Goal: Task Accomplishment & Management: Manage account settings

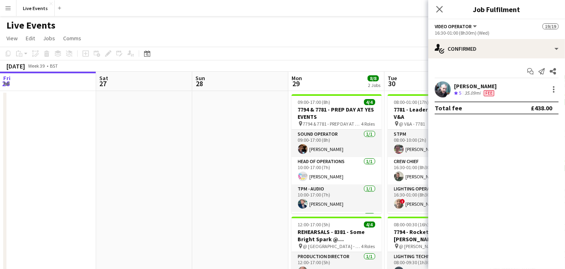
scroll to position [0, 175]
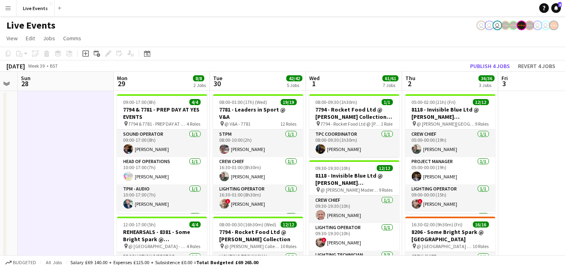
scroll to position [0, 173]
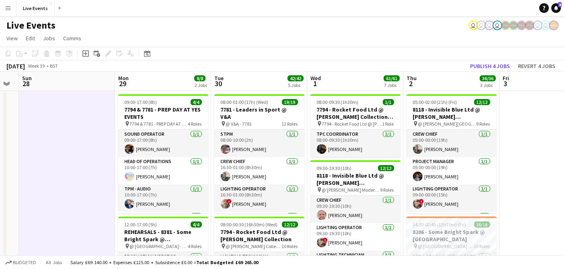
click at [310, 51] on app-toolbar "Copy Paste Paste Ctrl+V Paste with crew Ctrl+Shift+V Paste linked Job Delete Gr…" at bounding box center [282, 54] width 565 height 14
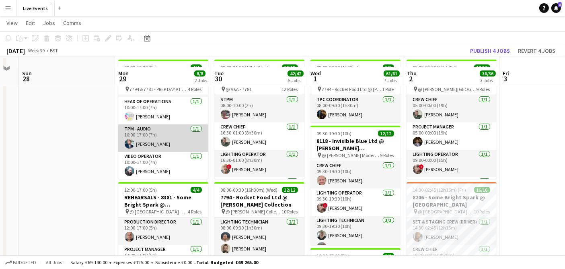
scroll to position [45, 0]
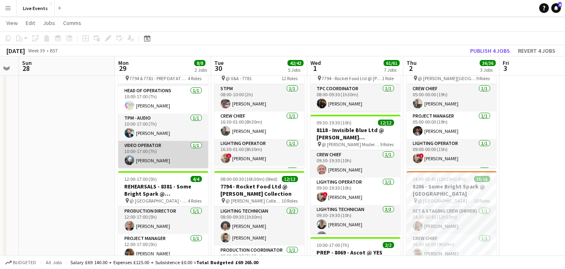
click at [159, 157] on app-card-role "Video Operator 1/1 10:00-17:00 (7h) Liam O'Brien" at bounding box center [163, 154] width 90 height 27
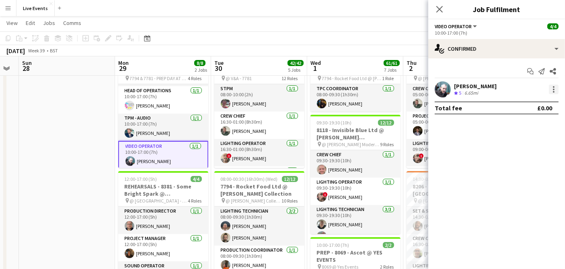
click at [552, 91] on div at bounding box center [554, 90] width 10 height 10
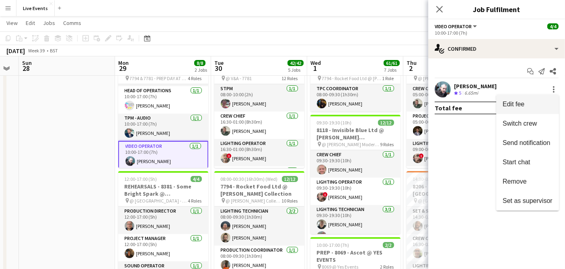
click at [514, 107] on span "Edit fee" at bounding box center [528, 104] width 50 height 7
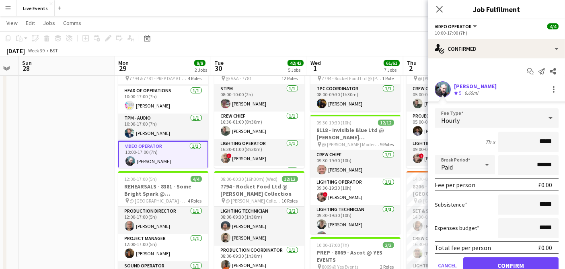
click at [515, 118] on div "Hourly" at bounding box center [489, 117] width 108 height 19
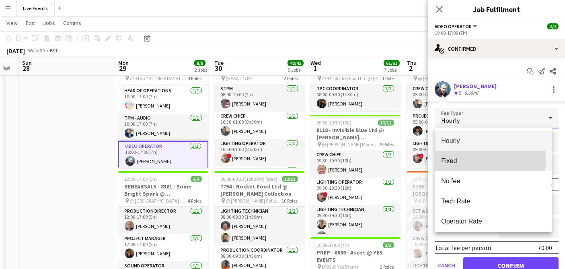
click at [490, 160] on span "Fixed" at bounding box center [493, 161] width 104 height 8
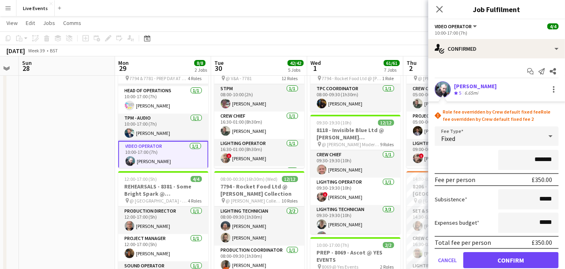
drag, startPoint x: 529, startPoint y: 159, endPoint x: 548, endPoint y: 157, distance: 19.5
click at [548, 157] on input "*******" at bounding box center [529, 160] width 60 height 20
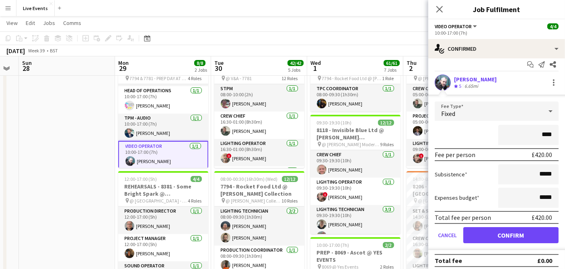
scroll to position [10, 0]
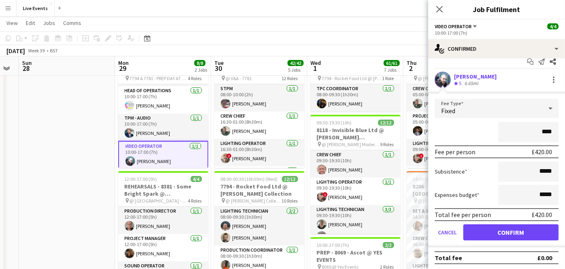
type input "****"
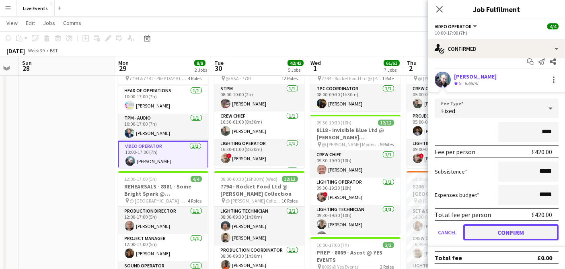
click at [495, 230] on button "Confirm" at bounding box center [511, 232] width 95 height 16
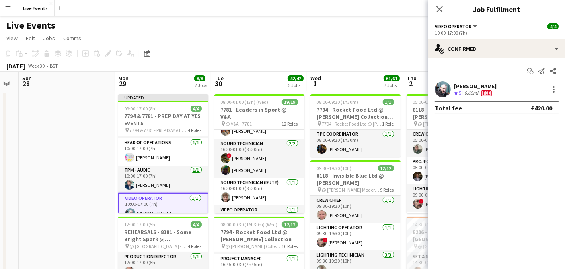
scroll to position [313, 0]
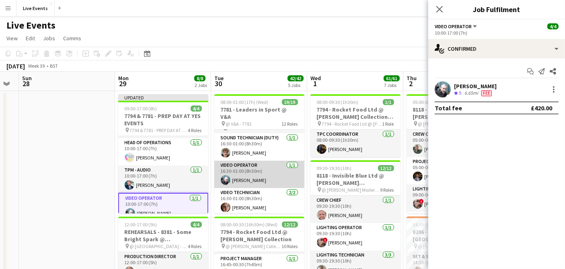
click at [270, 173] on app-card-role "Video Operator 1/1 16:30-01:00 (8h30m) Liam O'Brien" at bounding box center [260, 174] width 90 height 27
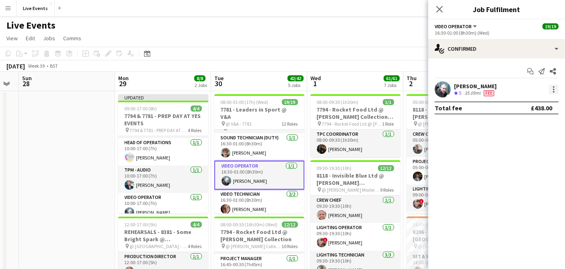
click at [553, 87] on div at bounding box center [554, 90] width 10 height 10
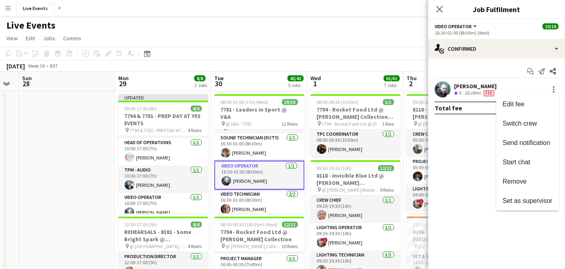
click at [453, 145] on div at bounding box center [282, 134] width 565 height 269
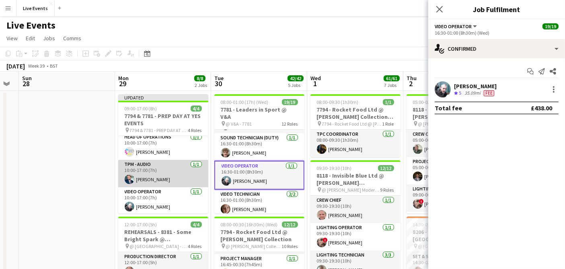
scroll to position [32, 0]
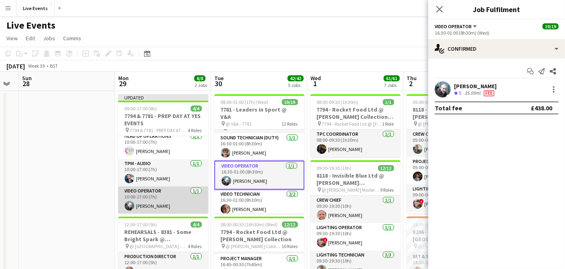
click at [153, 196] on app-card-role "Video Operator 1/1 10:00-17:00 (7h) Liam O'Brien" at bounding box center [163, 199] width 90 height 27
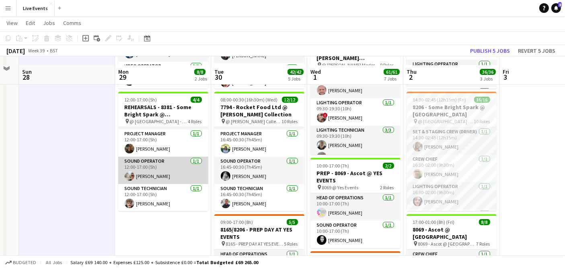
scroll to position [134, 0]
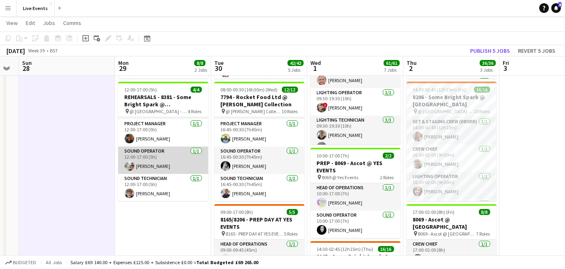
click at [171, 159] on app-card-role "Sound Operator 1/1 12:00-17:00 (5h) Max Powers" at bounding box center [163, 159] width 90 height 27
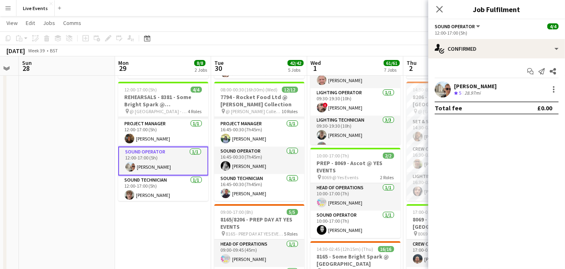
click at [381, 34] on app-toolbar "Copy Paste Paste Ctrl+V Paste with crew Ctrl+Shift+V Paste linked Job Delete Gr…" at bounding box center [282, 38] width 565 height 14
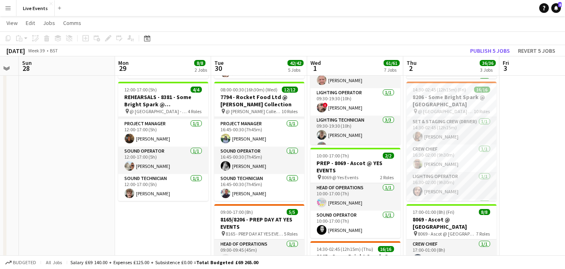
click at [433, 16] on app-page-menu "View Day view expanded Day view collapsed Month view Date picker Jump to today …" at bounding box center [282, 23] width 565 height 15
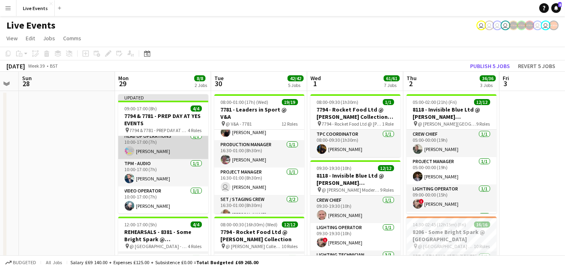
scroll to position [0, 0]
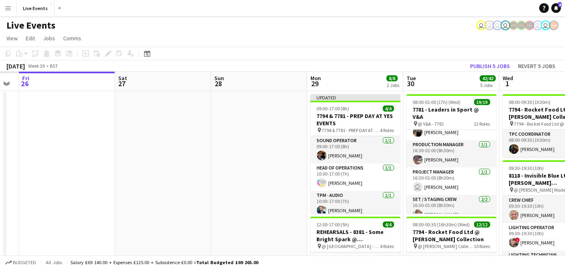
drag, startPoint x: 60, startPoint y: 120, endPoint x: 389, endPoint y: 111, distance: 329.3
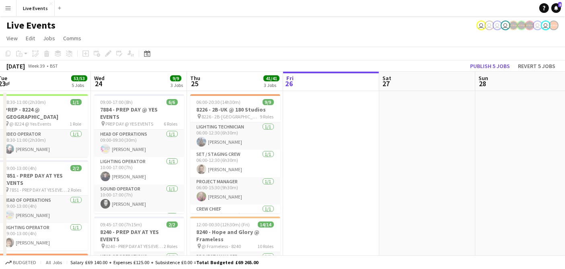
scroll to position [0, 235]
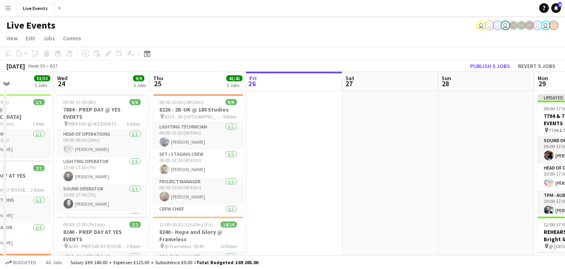
drag, startPoint x: 239, startPoint y: 162, endPoint x: 425, endPoint y: 132, distance: 187.6
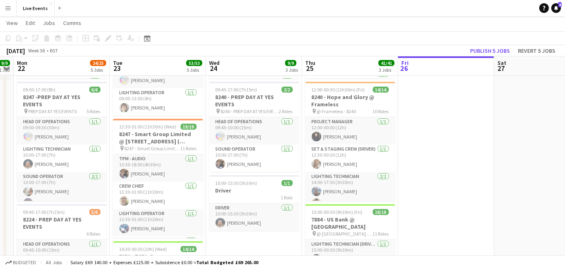
scroll to position [0, 167]
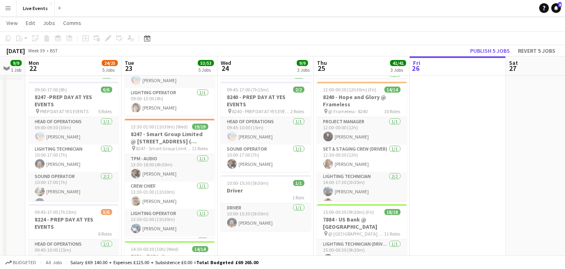
drag, startPoint x: 402, startPoint y: 135, endPoint x: 470, endPoint y: 126, distance: 68.2
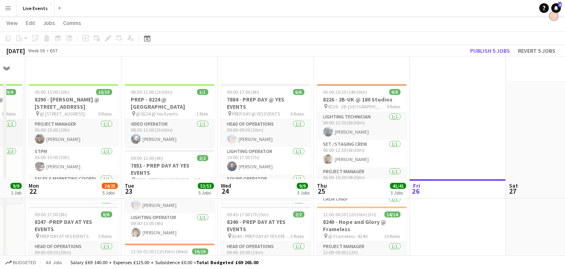
scroll to position [0, 0]
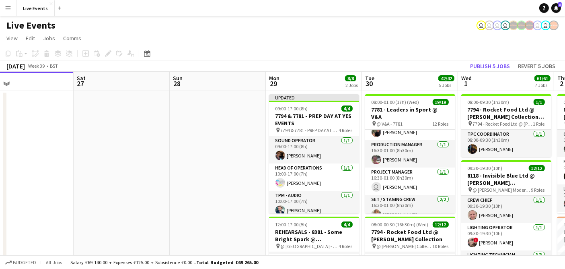
drag, startPoint x: 484, startPoint y: 146, endPoint x: 52, endPoint y: 149, distance: 432.6
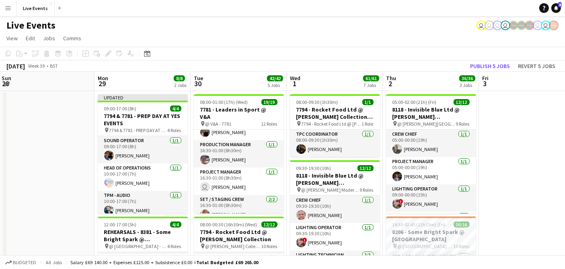
scroll to position [0, 293]
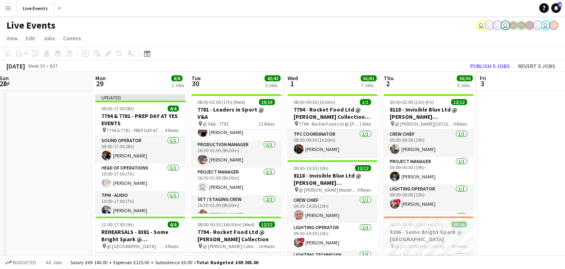
drag, startPoint x: 174, startPoint y: 142, endPoint x: 0, endPoint y: 138, distance: 174.3
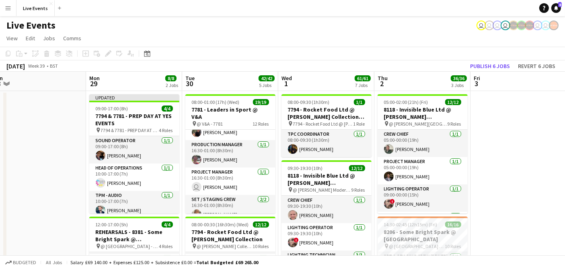
scroll to position [0, 312]
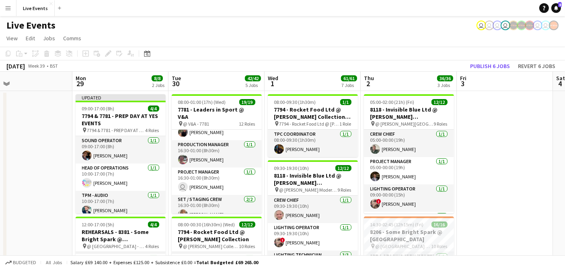
drag, startPoint x: 71, startPoint y: 126, endPoint x: 52, endPoint y: 125, distance: 19.7
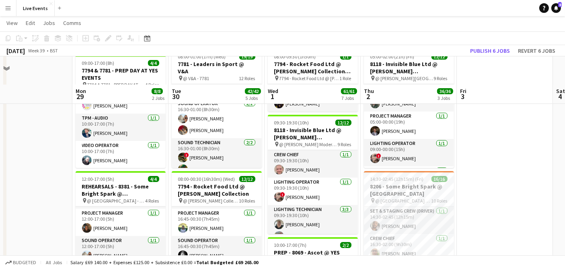
scroll to position [89, 0]
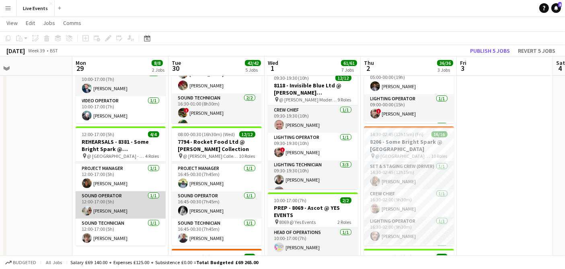
click at [119, 195] on app-card-role "Sound Operator 1/1 12:00-17:00 (5h) Max Powers" at bounding box center [121, 204] width 90 height 27
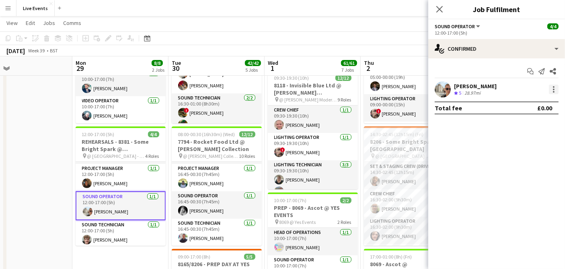
click at [556, 89] on div at bounding box center [554, 90] width 10 height 10
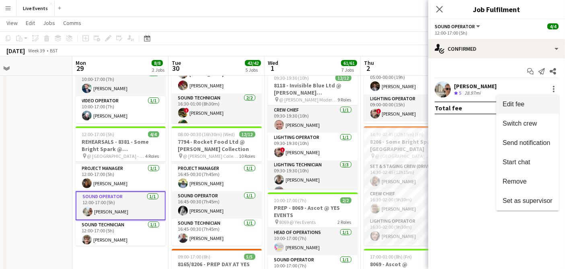
click at [525, 105] on span "Edit fee" at bounding box center [528, 104] width 50 height 7
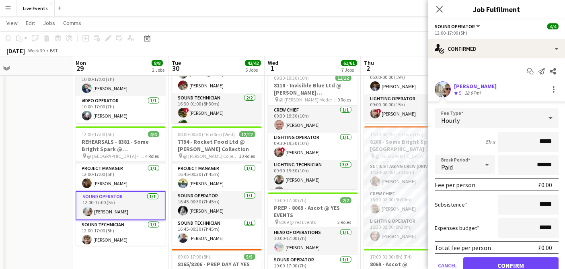
drag, startPoint x: 526, startPoint y: 141, endPoint x: 562, endPoint y: 141, distance: 36.2
click at [562, 141] on mat-expansion-panel "check Confirmed Start chat Send notification Share Max Powers Crew rating 5 28.…" at bounding box center [497, 163] width 137 height 210
click at [467, 116] on div "Hourly" at bounding box center [489, 117] width 108 height 19
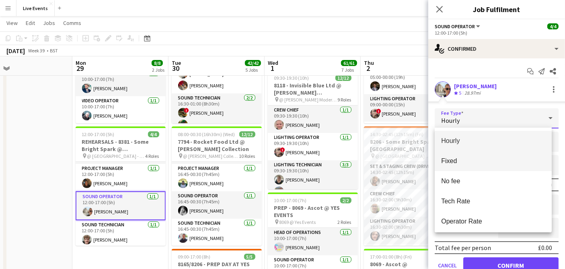
click at [468, 163] on span "Fixed" at bounding box center [493, 161] width 104 height 8
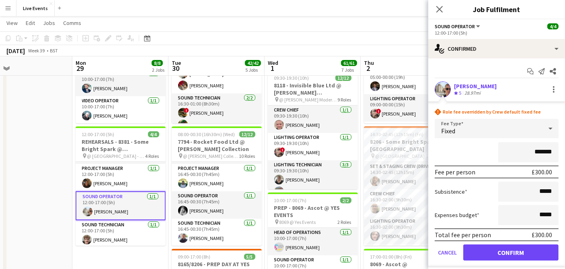
click at [525, 143] on input "*******" at bounding box center [529, 152] width 60 height 20
click at [532, 150] on input "*******" at bounding box center [529, 152] width 60 height 20
click at [532, 151] on input "*******" at bounding box center [529, 152] width 60 height 20
type input "****"
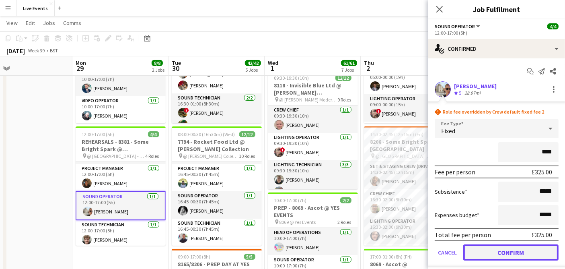
click at [513, 252] on button "Confirm" at bounding box center [511, 252] width 95 height 16
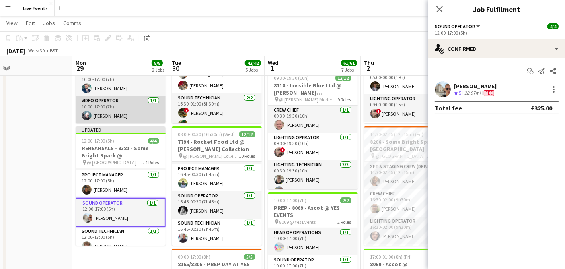
click at [111, 117] on app-card-role "Video Operator 1/1 10:00-17:00 (7h) Liam O'Brien" at bounding box center [121, 109] width 90 height 27
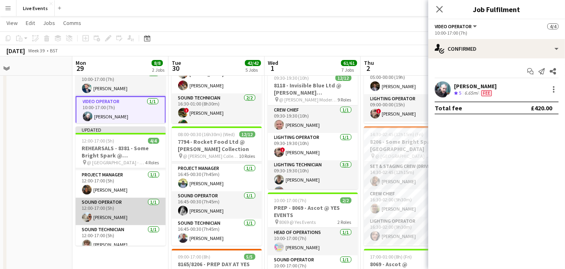
click at [120, 215] on app-card-role "Sound Operator 1/1 12:00-17:00 (5h) Max Powers" at bounding box center [121, 211] width 90 height 27
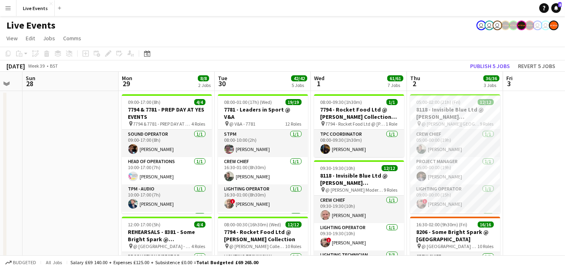
scroll to position [0, 277]
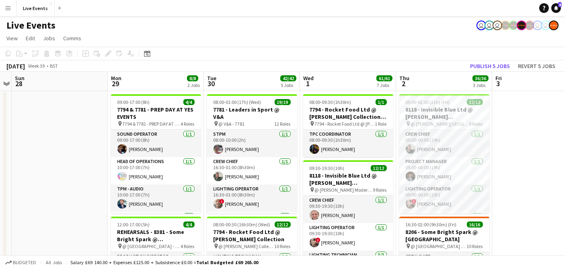
drag, startPoint x: 367, startPoint y: 161, endPoint x: 89, endPoint y: 146, distance: 277.7
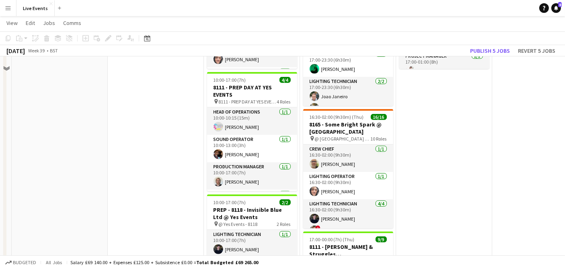
scroll to position [402, 0]
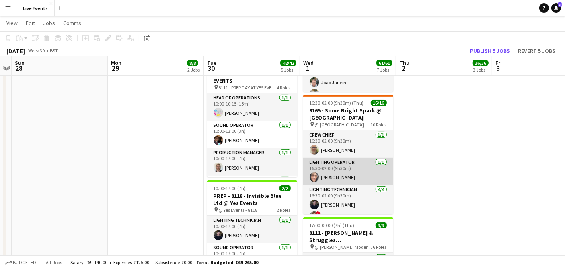
drag, startPoint x: 340, startPoint y: 168, endPoint x: 369, endPoint y: 167, distance: 29.0
click at [340, 167] on app-card-role "Lighting Operator 1/1 16:30-02:00 (9h30m) George Frost" at bounding box center [348, 171] width 90 height 27
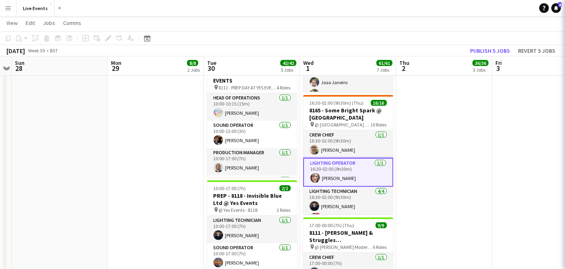
scroll to position [0, 277]
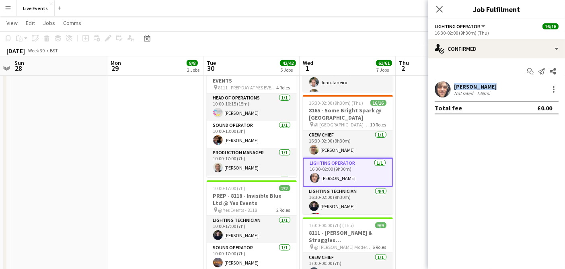
drag, startPoint x: 490, startPoint y: 86, endPoint x: 447, endPoint y: 86, distance: 42.7
click at [447, 86] on div "George Frost Not rated 1.68mi" at bounding box center [497, 89] width 137 height 16
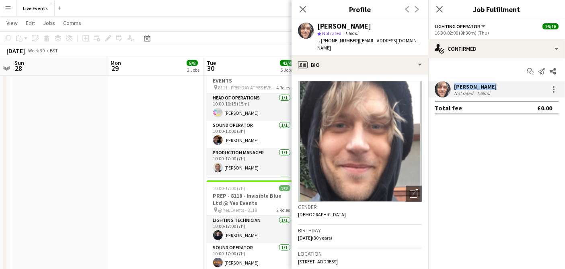
copy div "George Frost"
click at [167, 127] on app-date-cell "09:00-17:00 (8h) 4/4 7794 & 7781 - PREP DAY AT YES EVENTS pin 7794 & 7781 - PRE…" at bounding box center [155, 82] width 96 height 788
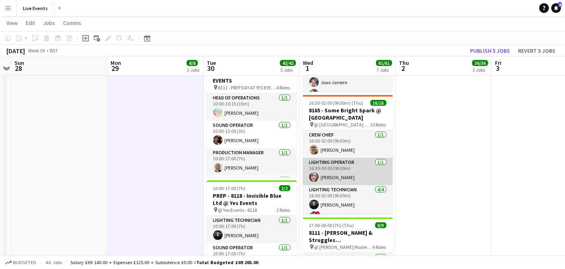
scroll to position [45, 0]
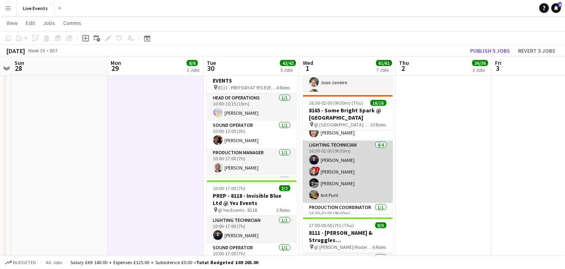
click at [353, 156] on app-card-role "Lighting Technician 4/4 16:30-02:00 (9h30m) Mathilde Davidson ! Simone Bigum Ch…" at bounding box center [348, 171] width 90 height 62
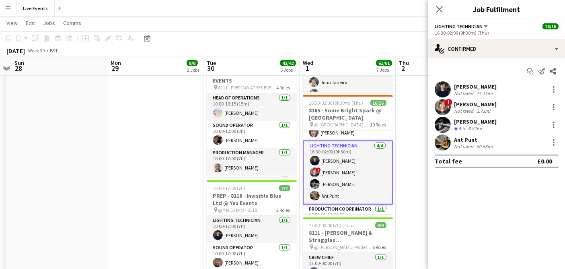
click at [442, 101] on app-user-avatar at bounding box center [443, 107] width 16 height 16
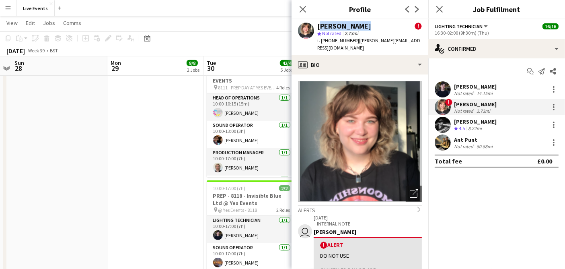
drag, startPoint x: 365, startPoint y: 28, endPoint x: 317, endPoint y: 23, distance: 48.9
click at [317, 23] on div "Simone Bigum ! star Not rated 2.73mi t. +447869141155 | simonelb@live.dk" at bounding box center [360, 37] width 137 height 36
copy div "Simone Bigum"
click at [442, 142] on app-user-avatar at bounding box center [443, 142] width 16 height 16
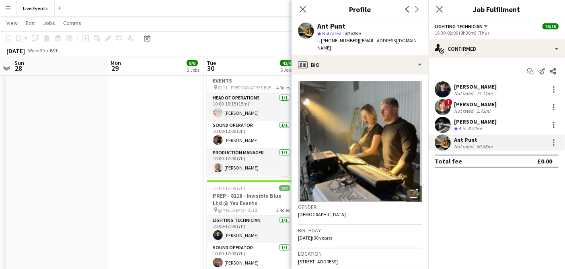
drag, startPoint x: 347, startPoint y: 25, endPoint x: 313, endPoint y: 23, distance: 33.9
click at [313, 23] on div "Ant Punt star Not rated 80.88mi t. +447950797072 | ant@aptech-ltd.com" at bounding box center [360, 37] width 137 height 36
copy div "Ant Punt"
click at [442, 120] on app-user-avatar at bounding box center [443, 125] width 16 height 16
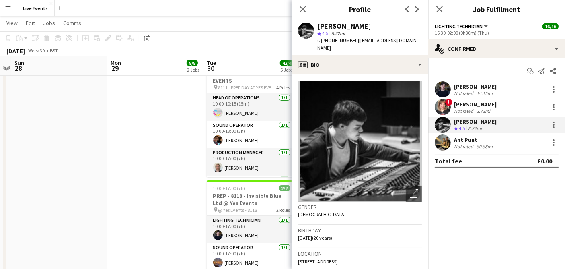
drag, startPoint x: 379, startPoint y: 26, endPoint x: 320, endPoint y: 24, distance: 59.6
click at [320, 24] on div "Charlie Meehan" at bounding box center [370, 26] width 105 height 7
copy div "Charlie Meehan"
click at [448, 140] on app-user-avatar at bounding box center [443, 142] width 16 height 16
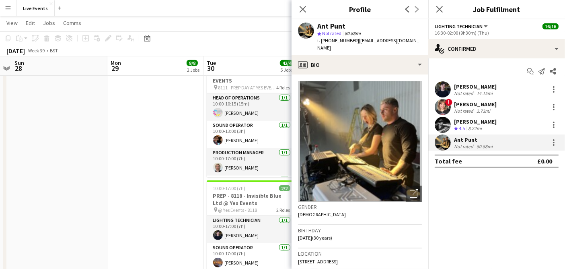
drag, startPoint x: 351, startPoint y: 26, endPoint x: 316, endPoint y: 24, distance: 34.3
click at [316, 24] on div "Ant Punt star Not rated 80.88mi t. +447950797072 | ant@aptech-ltd.com" at bounding box center [360, 37] width 137 height 36
copy div "Ant Punt"
click at [305, 7] on icon at bounding box center [303, 9] width 8 height 8
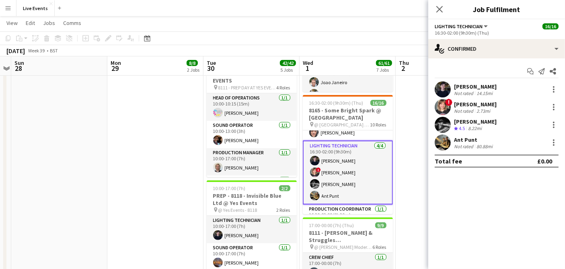
scroll to position [89, 0]
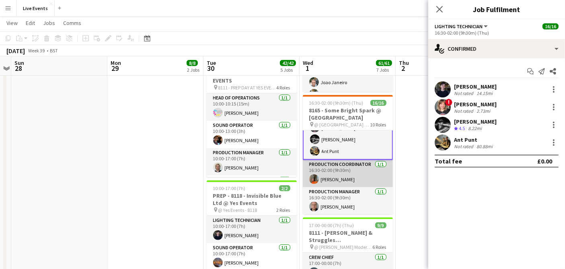
click at [324, 170] on app-card-role "Production Coordinator 1/1 16:30-02:00 (9h30m) George Kirkup-Delph" at bounding box center [348, 173] width 90 height 27
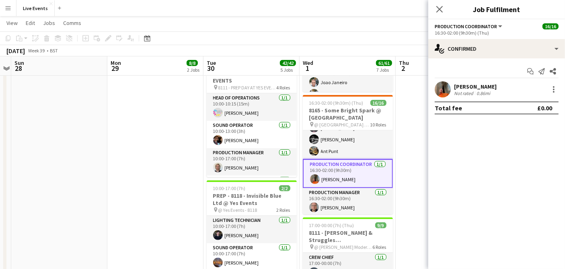
scroll to position [133, 0]
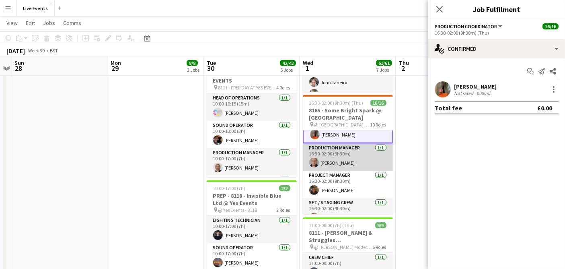
click at [360, 159] on app-card-role "Production Manager 1/1 16:30-02:00 (9h30m) Chris Randall" at bounding box center [348, 156] width 90 height 27
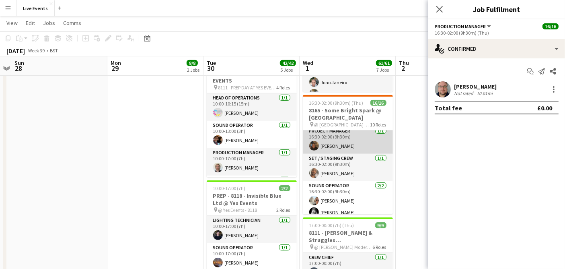
click at [355, 142] on app-card-role "Project Manager 1/1 16:30-02:00 (9h30m) Aisha Francis" at bounding box center [348, 139] width 90 height 27
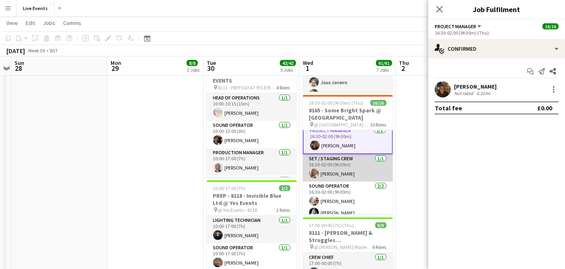
click at [354, 173] on app-card-role "Set / Staging Crew 1/1 16:30-02:00 (9h30m) Paul Harris" at bounding box center [348, 167] width 90 height 27
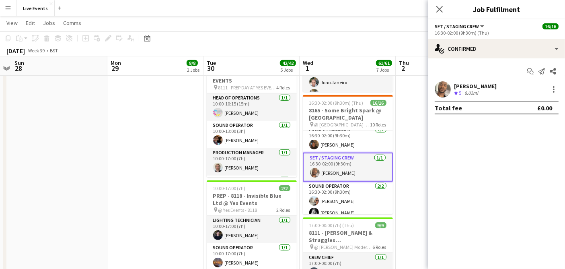
scroll to position [176, 0]
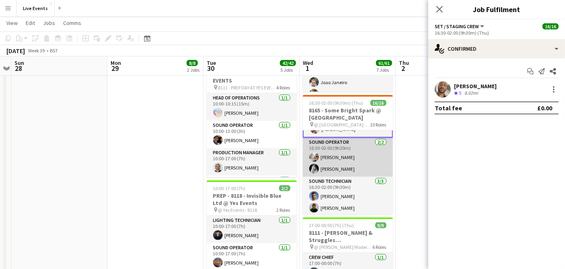
click at [351, 150] on app-card-role "Sound Operator 2/2 16:30-02:00 (9h30m) Max Powers Ross Watkinson" at bounding box center [348, 157] width 90 height 39
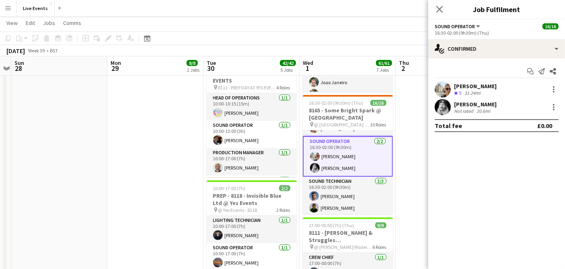
scroll to position [221, 0]
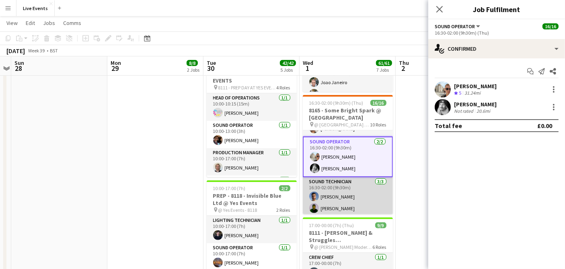
click at [362, 186] on app-card-role "Sound Technician 3/3 16:30-02:00 (9h30m) Jorge Varandas Tom Sussex James Tillen" at bounding box center [348, 202] width 90 height 51
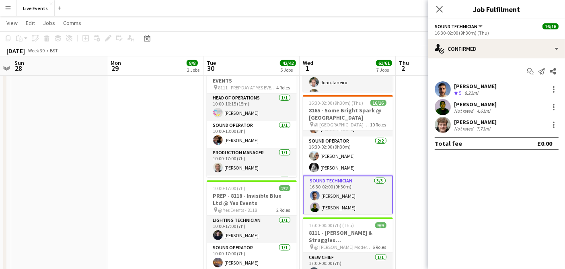
scroll to position [261, 0]
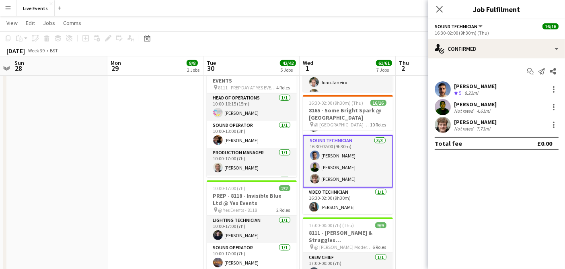
click at [445, 124] on app-user-avatar at bounding box center [443, 125] width 16 height 16
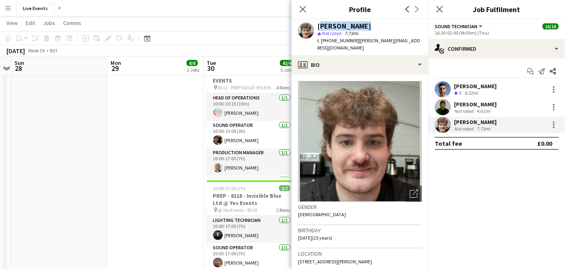
drag, startPoint x: 369, startPoint y: 25, endPoint x: 317, endPoint y: 27, distance: 51.9
click at [317, 27] on div "James Tillen star Not rated 7.73mi t. +447562538572 | james@wiseproductions.co.…" at bounding box center [360, 37] width 137 height 36
copy div "James Tillen"
click at [167, 134] on app-date-cell "09:00-17:00 (8h) 4/4 7794 & 7781 - PREP DAY AT YES EVENTS pin 7794 & 7781 - PRE…" at bounding box center [155, 82] width 96 height 788
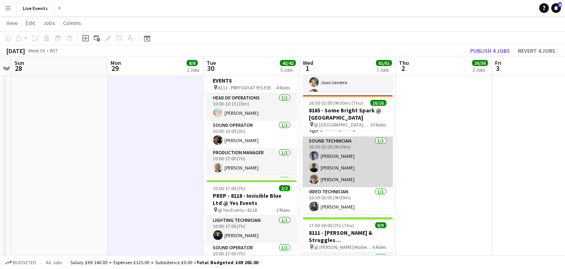
scroll to position [260, 0]
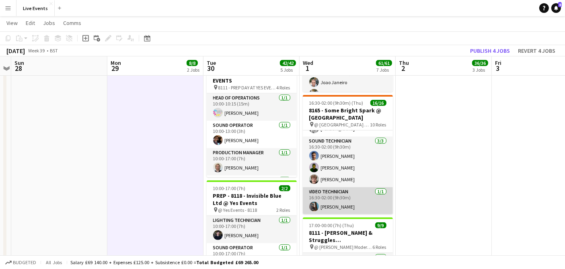
click at [358, 198] on app-card-role "Video Technician 1/1 16:30-02:00 (9h30m) Oliver Hatchett" at bounding box center [348, 200] width 90 height 27
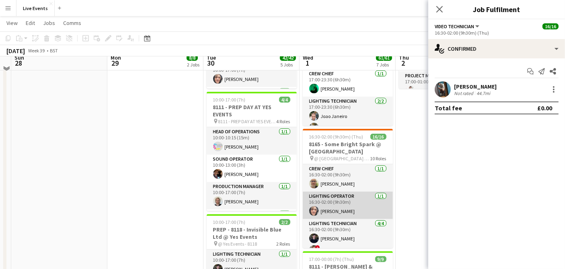
scroll to position [357, 0]
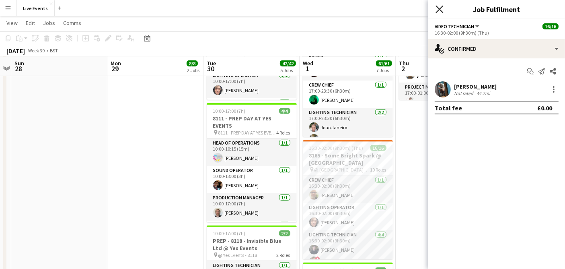
click at [439, 9] on icon "Close pop-in" at bounding box center [440, 9] width 8 height 8
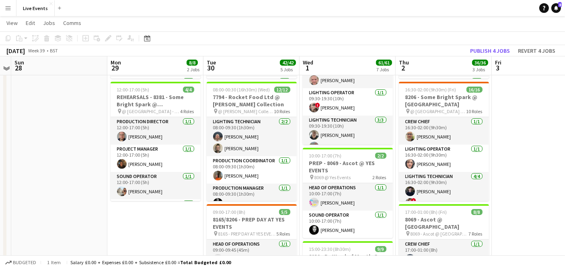
scroll to position [0, 0]
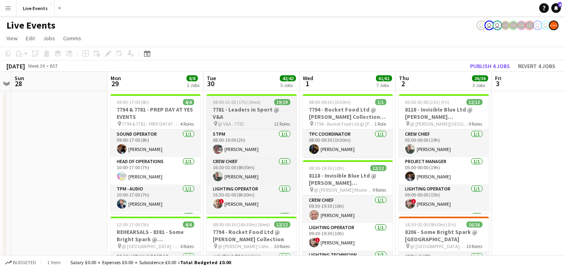
click at [257, 109] on h3 "7781 - Leaders in Sport @ V&A" at bounding box center [252, 113] width 90 height 14
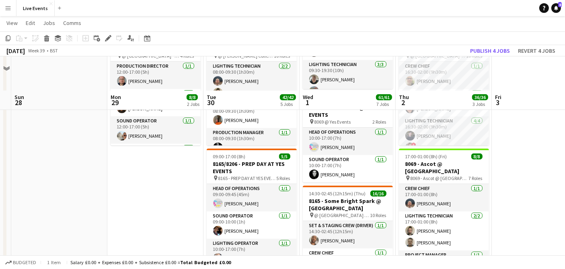
scroll to position [223, 0]
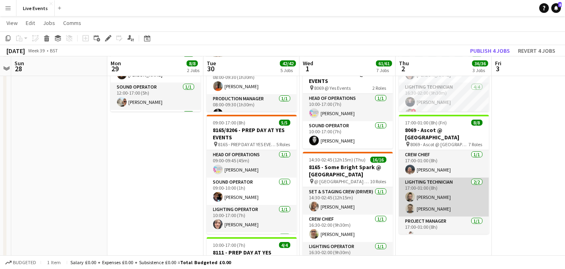
click at [453, 177] on app-card-role "Lighting Technician 2/2 17:00-01:00 (8h) Jay Butcher Sam Scott" at bounding box center [444, 196] width 90 height 39
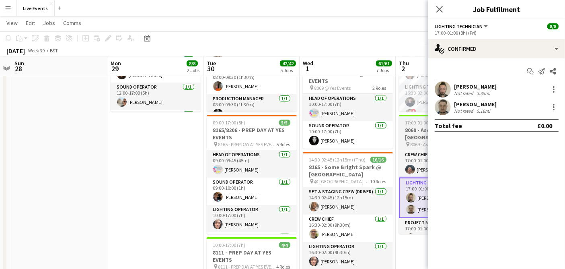
click at [416, 130] on h3 "8069 - Ascot @ National Gallery" at bounding box center [444, 133] width 90 height 14
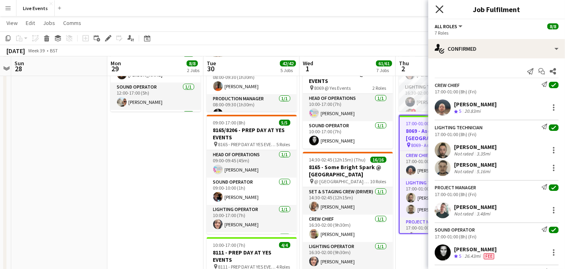
click at [443, 8] on icon "Close pop-in" at bounding box center [440, 9] width 8 height 8
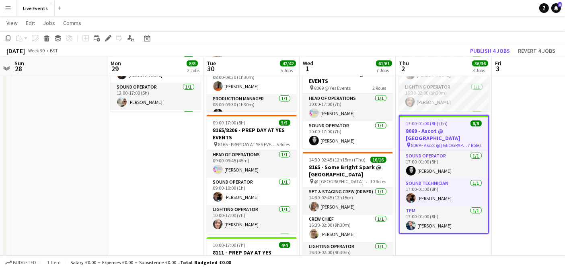
click at [503, 184] on app-date-cell at bounding box center [540, 261] width 96 height 788
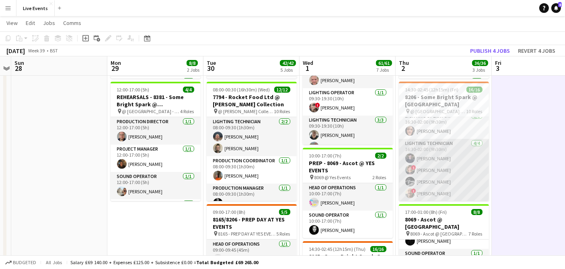
scroll to position [45, 0]
click at [440, 161] on app-card-role "Lighting Technician 4/4 16:30-02:00 (9h30m) Mathilde Davidson ! Simone Bigum Ch…" at bounding box center [444, 186] width 90 height 62
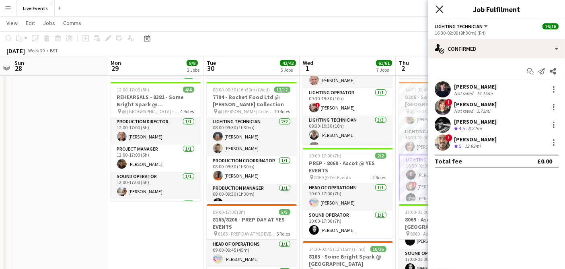
click at [440, 8] on icon "Close pop-in" at bounding box center [440, 9] width 8 height 8
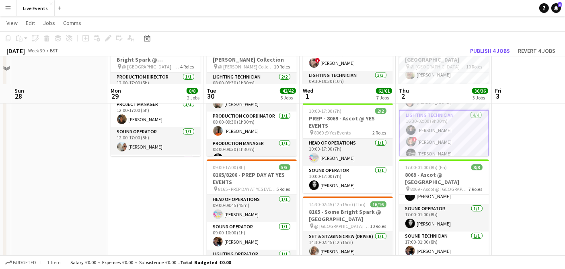
scroll to position [223, 0]
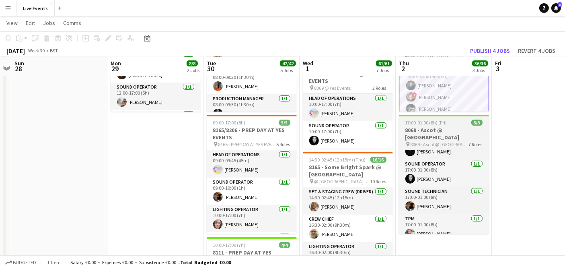
click at [435, 124] on span "17:00-01:00 (8h) (Fri)" at bounding box center [427, 123] width 42 height 6
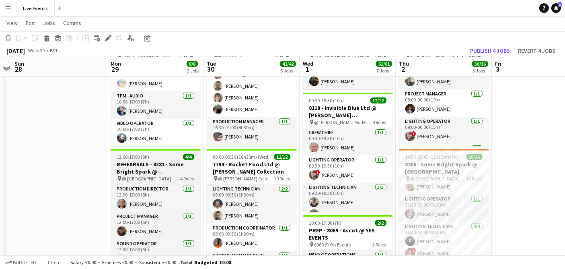
scroll to position [68, 0]
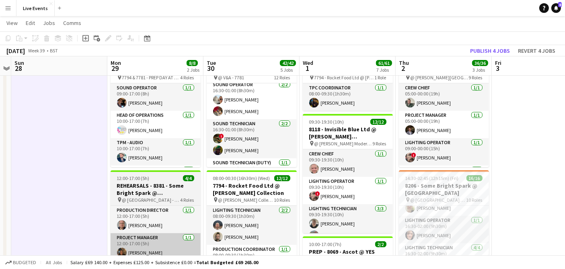
scroll to position [45, 0]
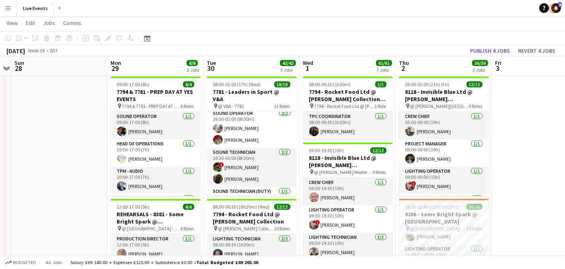
scroll to position [17, 0]
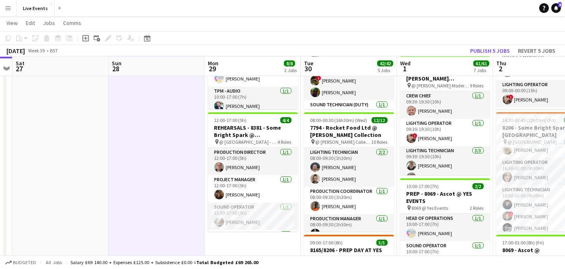
scroll to position [0, 277]
drag, startPoint x: 338, startPoint y: 137, endPoint x: 159, endPoint y: 151, distance: 179.6
click at [318, 6] on app-navbar "Menu Boards Boards Boards All jobs Status Workforce Workforce My Workforce Recr…" at bounding box center [282, 8] width 565 height 16
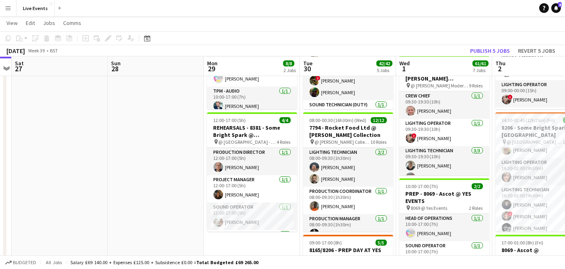
click at [318, 6] on app-navbar "Menu Boards Boards Boards All jobs Status Workforce Workforce My Workforce Recr…" at bounding box center [282, 8] width 565 height 16
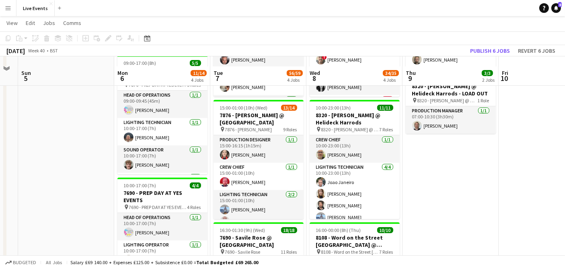
scroll to position [116, 0]
